Goal: Information Seeking & Learning: Learn about a topic

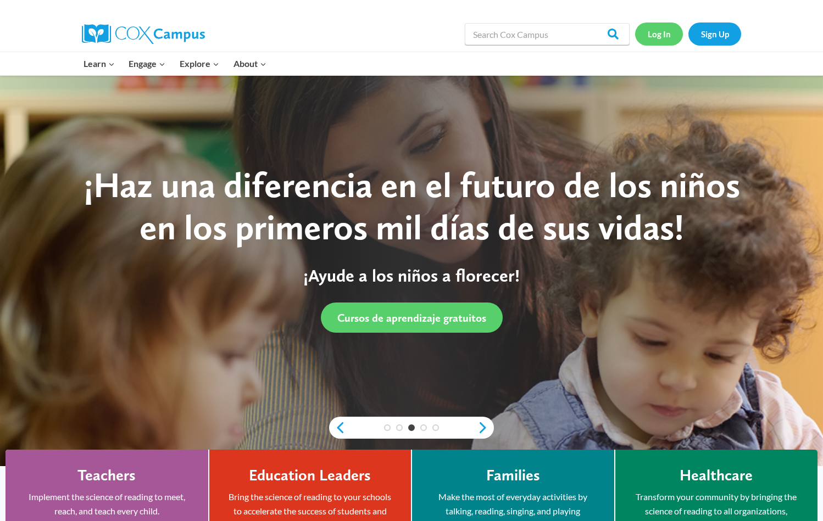
click at [656, 40] on link "Log In" at bounding box center [659, 34] width 48 height 23
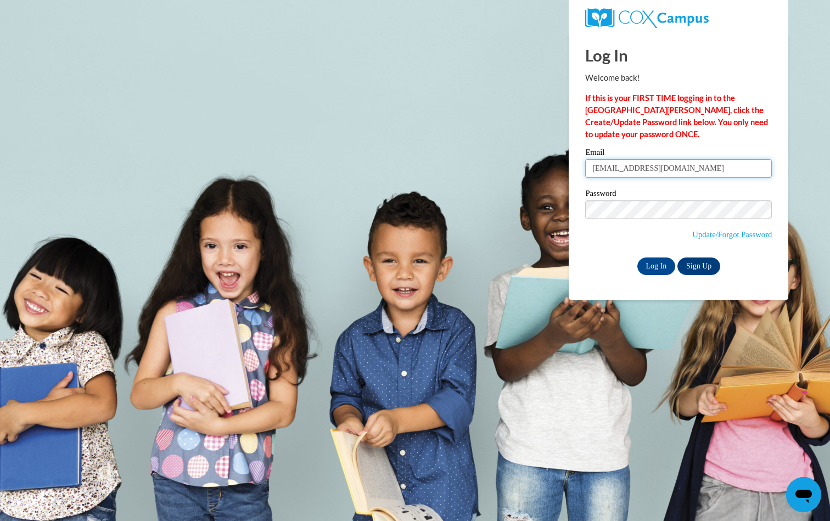
type input "hnoonie43@gmail.com"
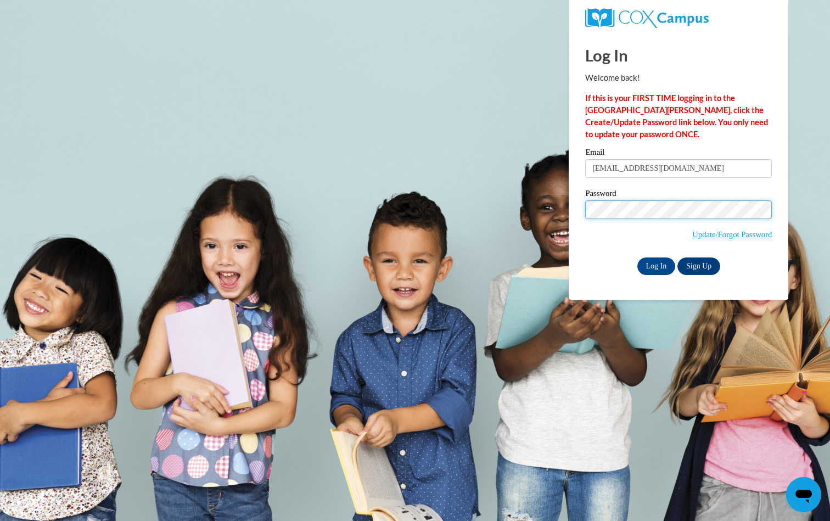
click at [656, 264] on input "Log In" at bounding box center [657, 267] width 38 height 18
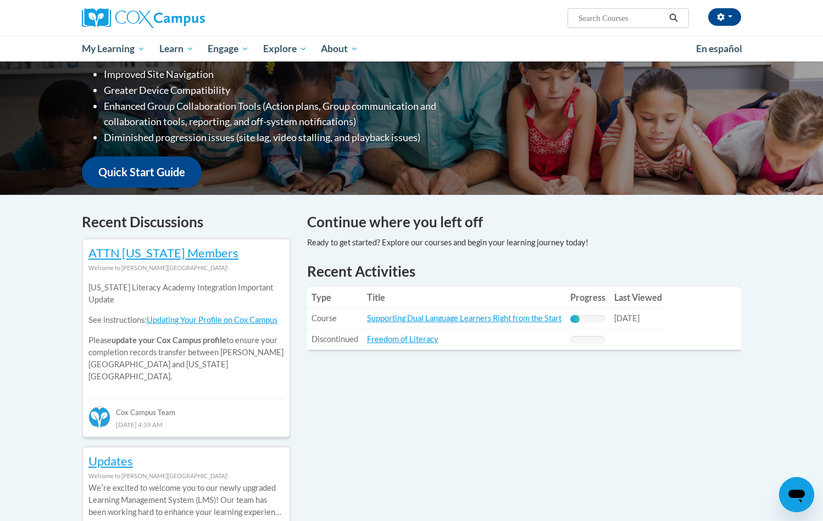
scroll to position [192, 0]
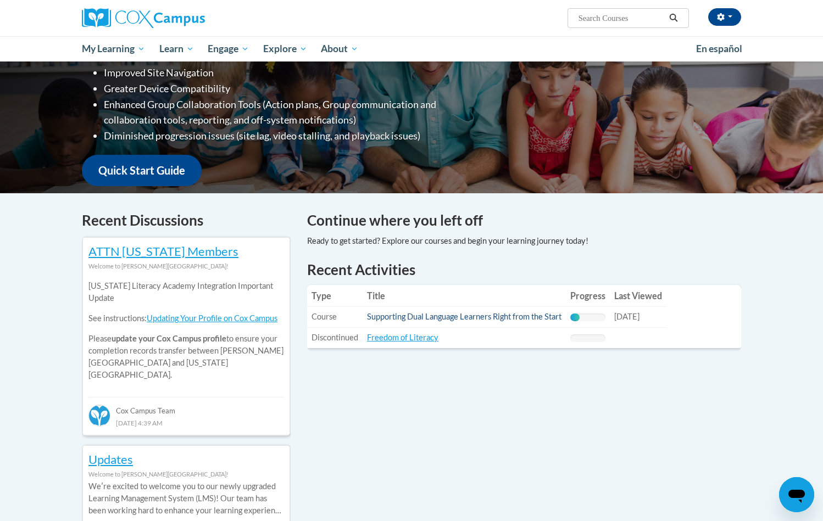
click at [434, 315] on link "Supporting Dual Language Learners Right from the Start" at bounding box center [464, 316] width 194 height 9
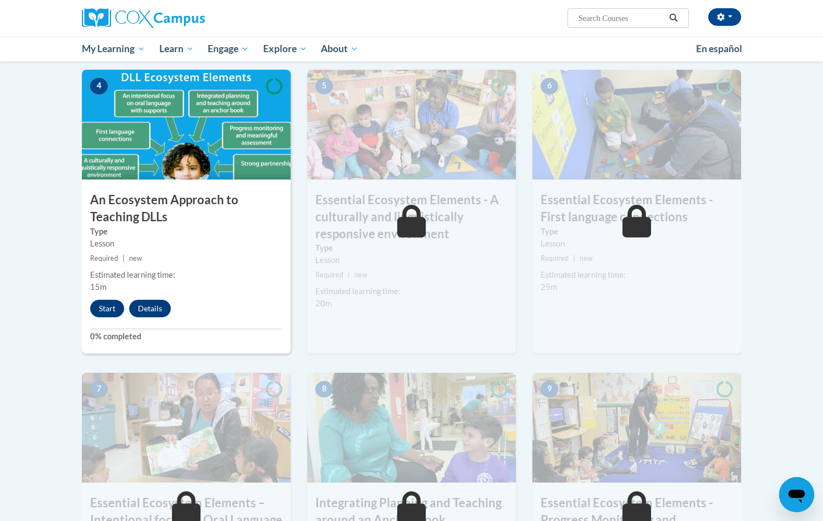
scroll to position [557, 0]
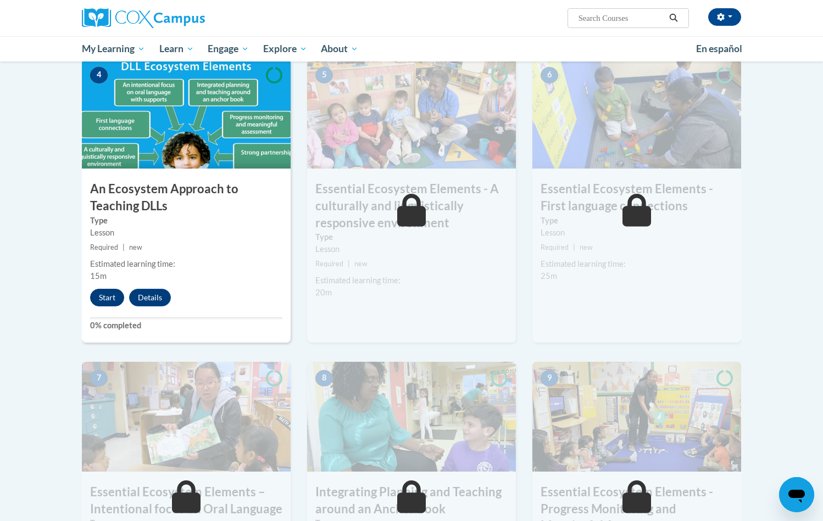
click at [104, 296] on button "Start" at bounding box center [107, 298] width 34 height 18
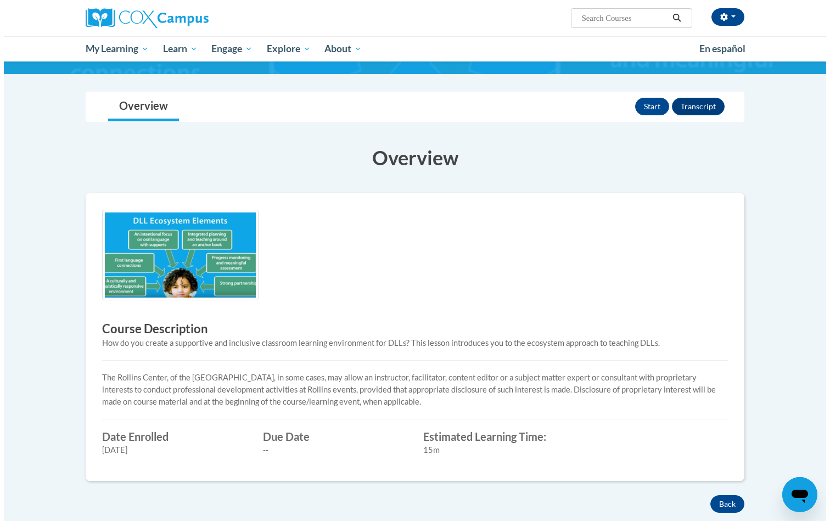
scroll to position [98, 0]
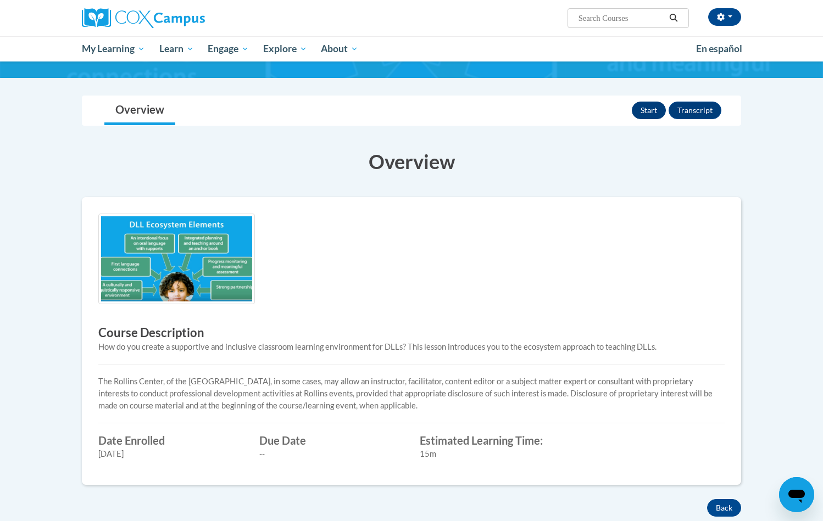
click at [643, 105] on button "Start" at bounding box center [649, 111] width 34 height 18
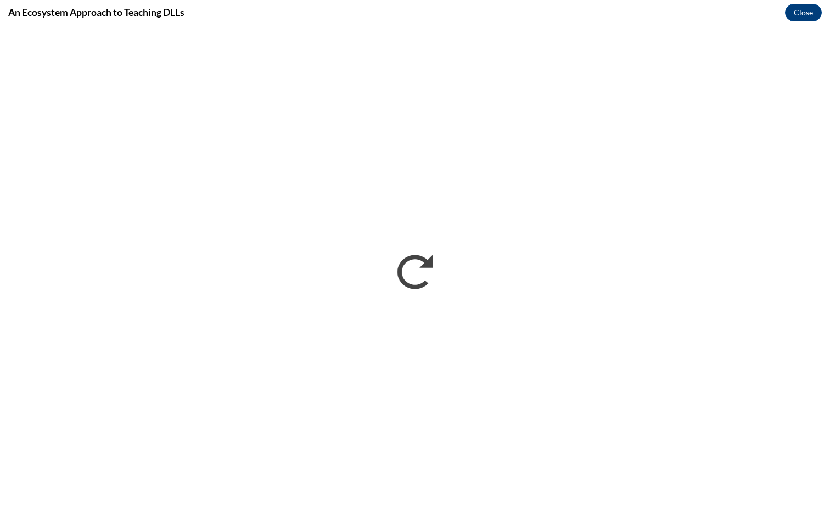
scroll to position [0, 0]
